Goal: Find specific page/section: Find specific page/section

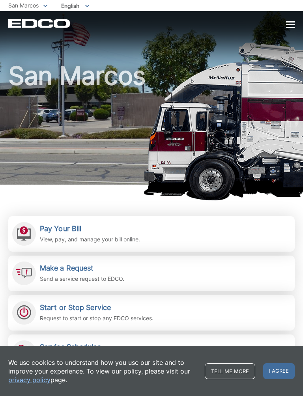
click at [80, 233] on h2 "Pay Your Bill" at bounding box center [90, 229] width 100 height 9
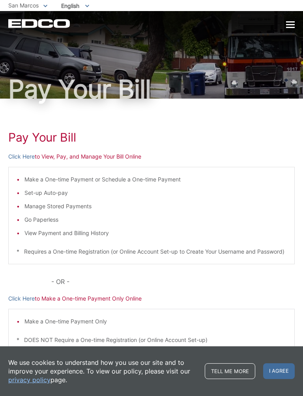
click at [22, 303] on link "Click Here" at bounding box center [21, 299] width 26 height 9
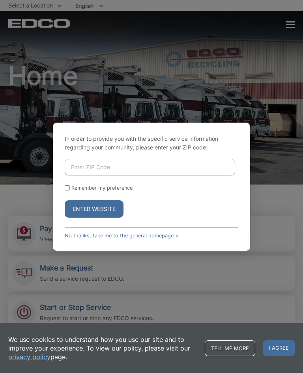
click at [285, 234] on div "In order to provide you with the specific service information regarding your co…" at bounding box center [151, 186] width 303 height 373
click at [278, 239] on div "In order to provide you with the specific service information regarding your co…" at bounding box center [151, 186] width 303 height 373
click at [80, 239] on link "No thanks, take me to the general homepage >" at bounding box center [122, 236] width 114 height 6
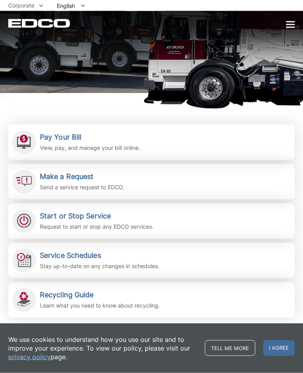
scroll to position [97, 0]
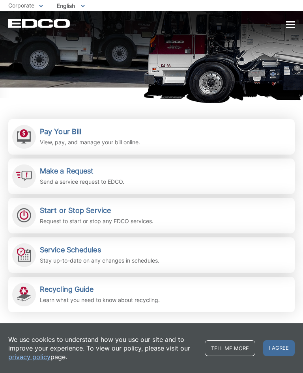
click at [61, 178] on p "Send a service request to EDCO." at bounding box center [82, 182] width 84 height 9
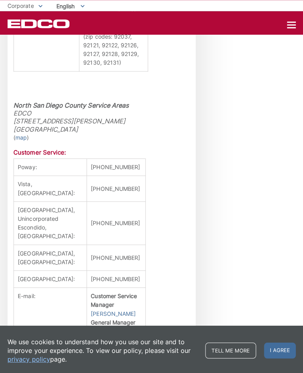
scroll to position [728, 0]
